Goal: Obtain resource: Obtain resource

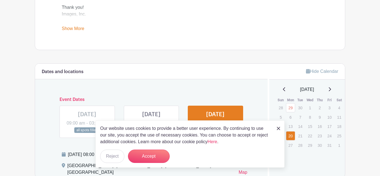
scroll to position [264, 0]
click at [277, 128] on img at bounding box center [278, 128] width 3 height 3
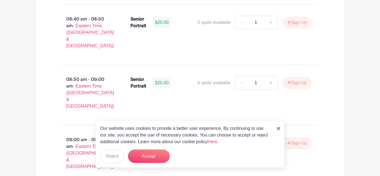
scroll to position [715, 0]
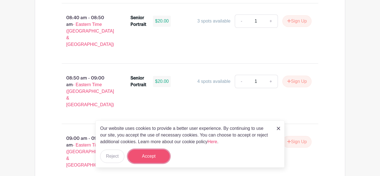
click at [156, 161] on button "Accept" at bounding box center [149, 156] width 42 height 13
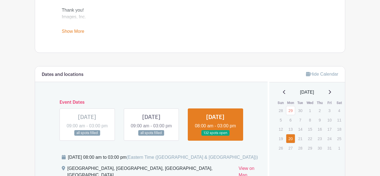
scroll to position [267, 0]
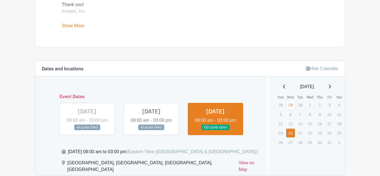
click at [151, 130] on link at bounding box center [151, 130] width 0 height 0
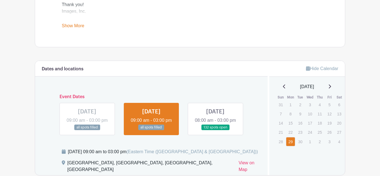
click at [151, 130] on link at bounding box center [151, 130] width 0 height 0
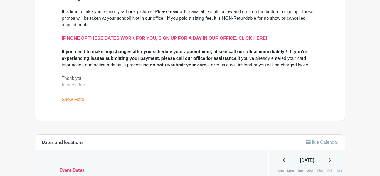
scroll to position [197, 0]
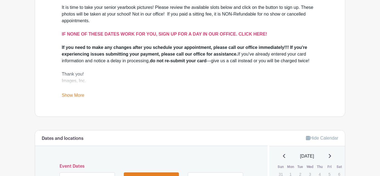
click at [70, 94] on link "Show More" at bounding box center [73, 96] width 23 height 7
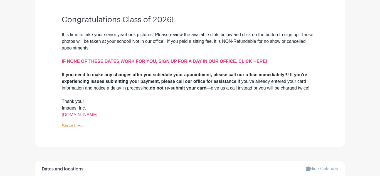
scroll to position [171, 0]
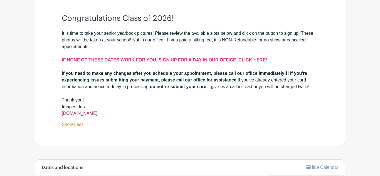
click at [94, 114] on link "[DOMAIN_NAME]" at bounding box center [80, 113] width 36 height 5
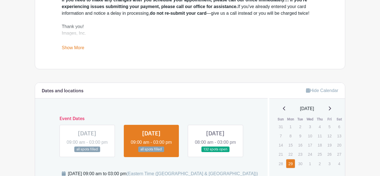
scroll to position [248, 0]
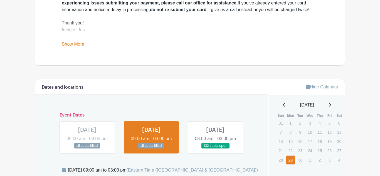
click at [215, 149] on link at bounding box center [215, 149] width 0 height 0
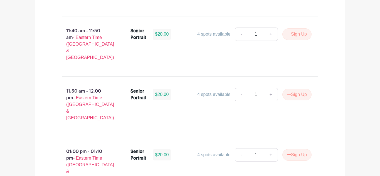
scroll to position [1816, 0]
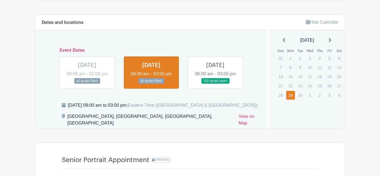
scroll to position [311, 0]
